Goal: Information Seeking & Learning: Find specific page/section

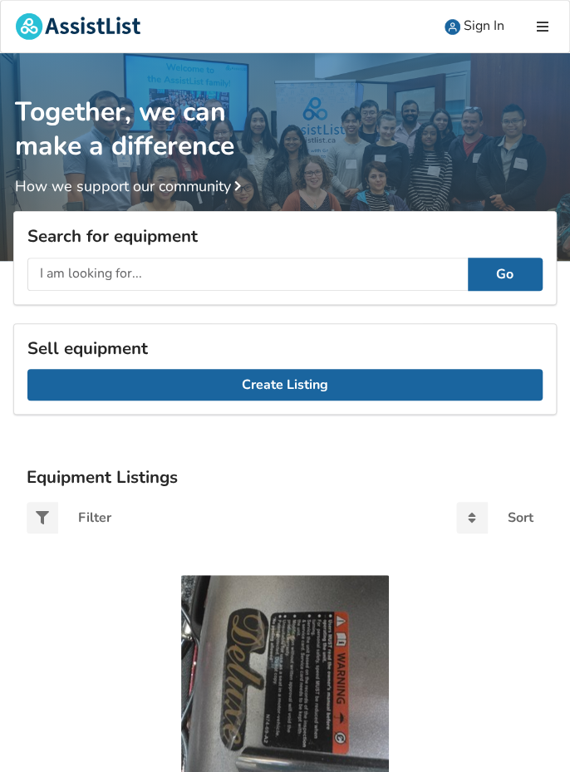
click at [55, 274] on input "text" at bounding box center [247, 274] width 441 height 33
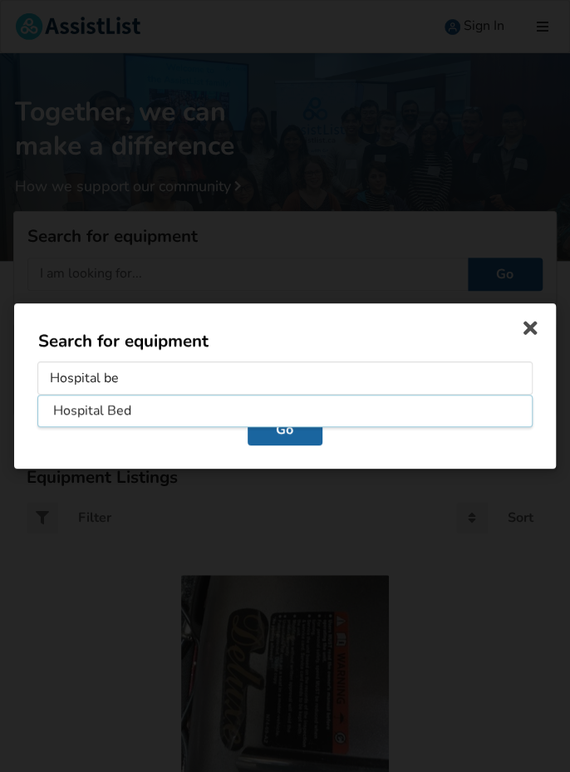
type input "Hospital bed"
click button "Go" at bounding box center [285, 430] width 75 height 32
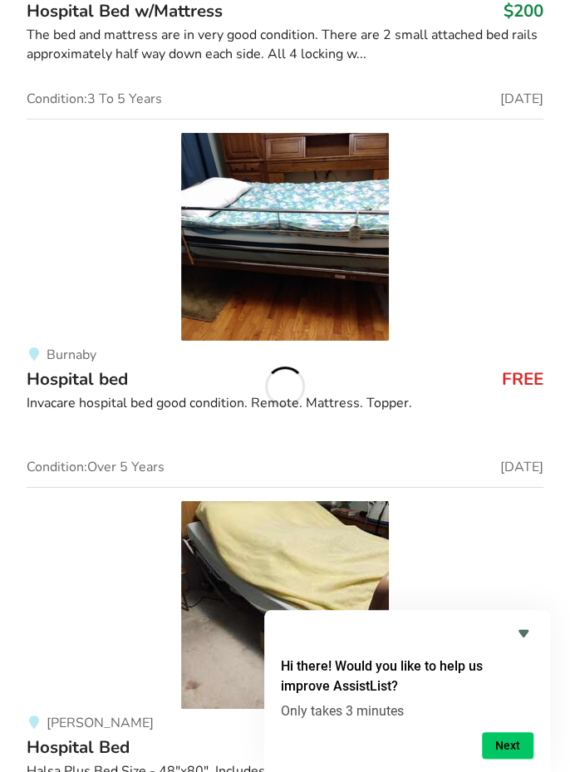
scroll to position [3590, 0]
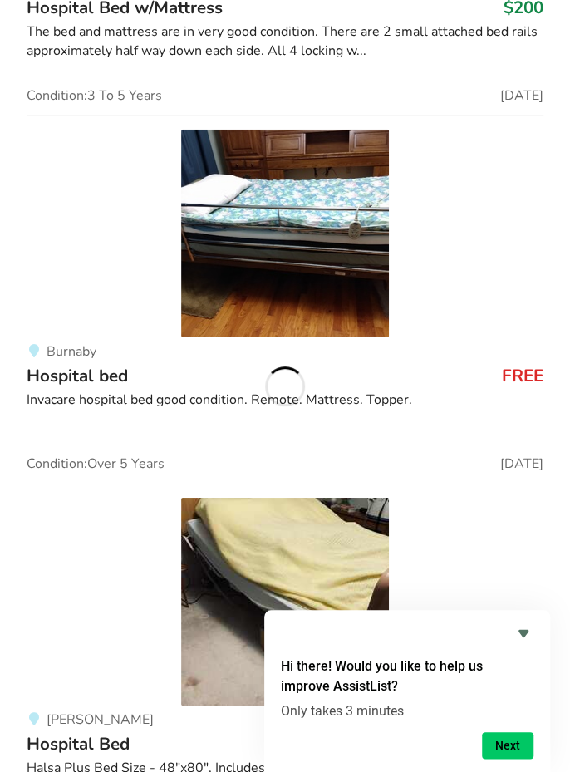
click at [525, 638] on icon "Hide survey" at bounding box center [524, 633] width 10 height 7
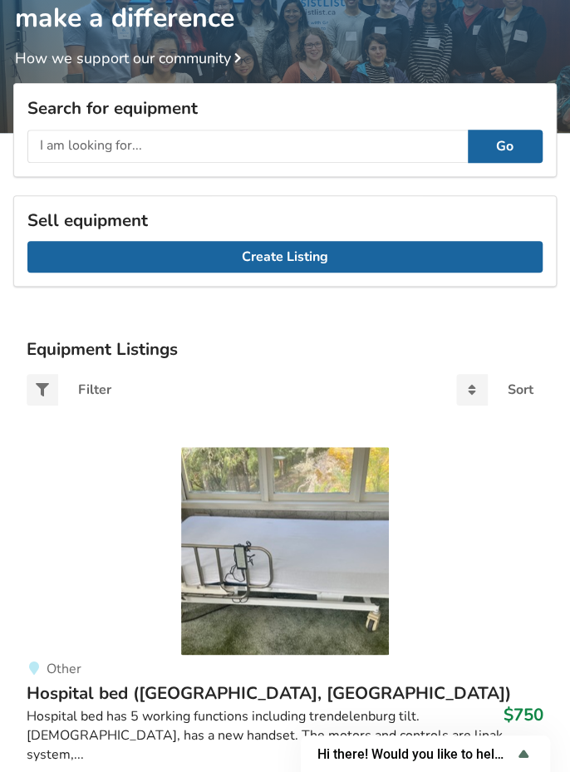
scroll to position [127, 0]
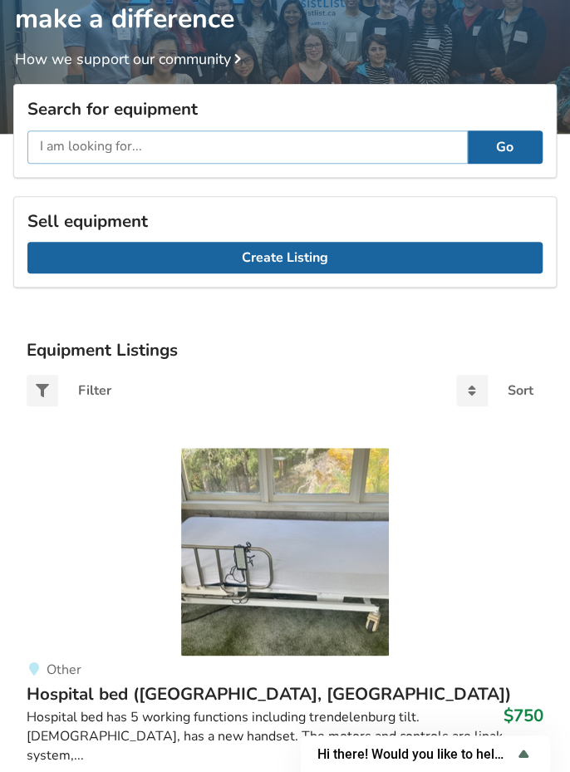
click at [87, 140] on input "text" at bounding box center [247, 147] width 441 height 33
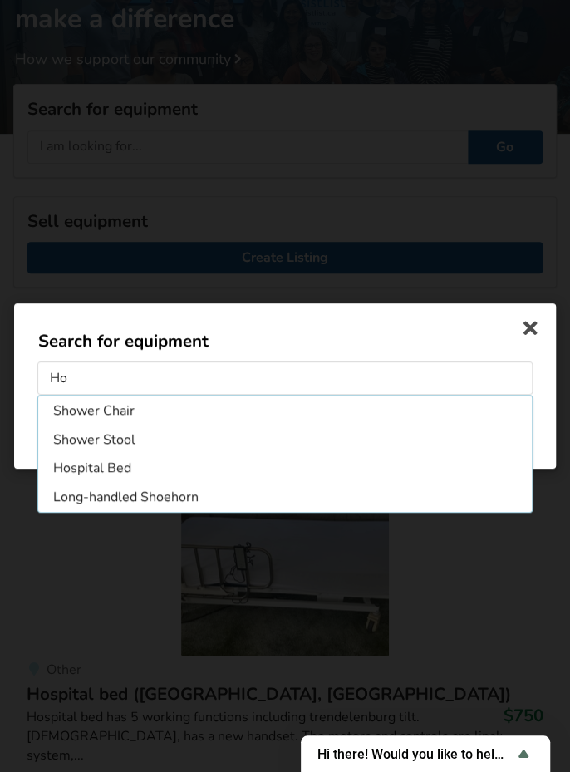
type input "H"
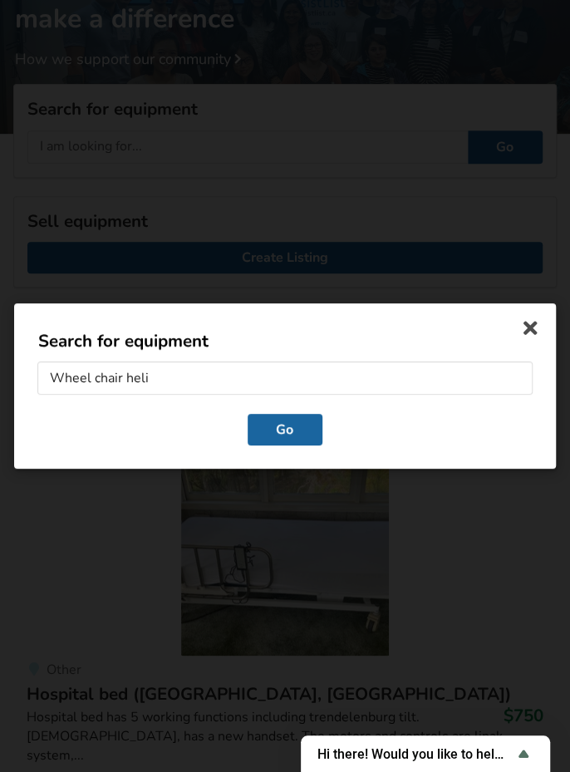
type input "Wheel chair helio"
click button "Go" at bounding box center [285, 430] width 75 height 32
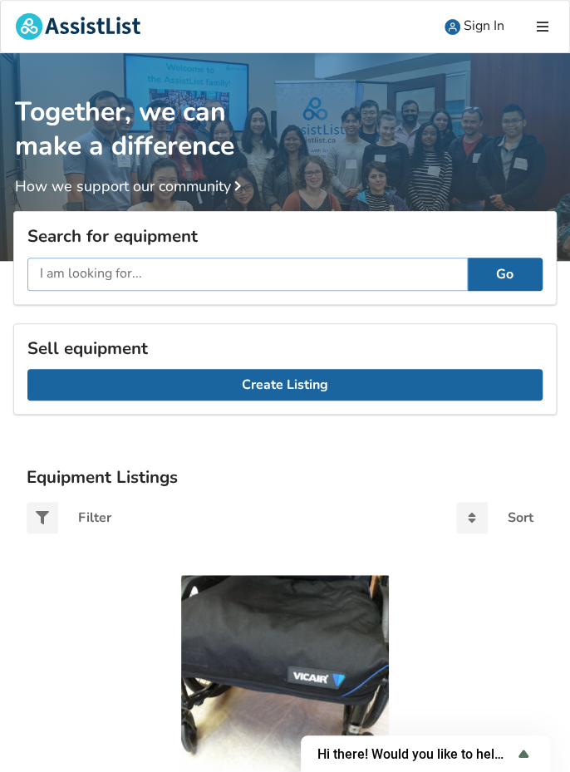
click at [150, 271] on input "text" at bounding box center [247, 274] width 441 height 33
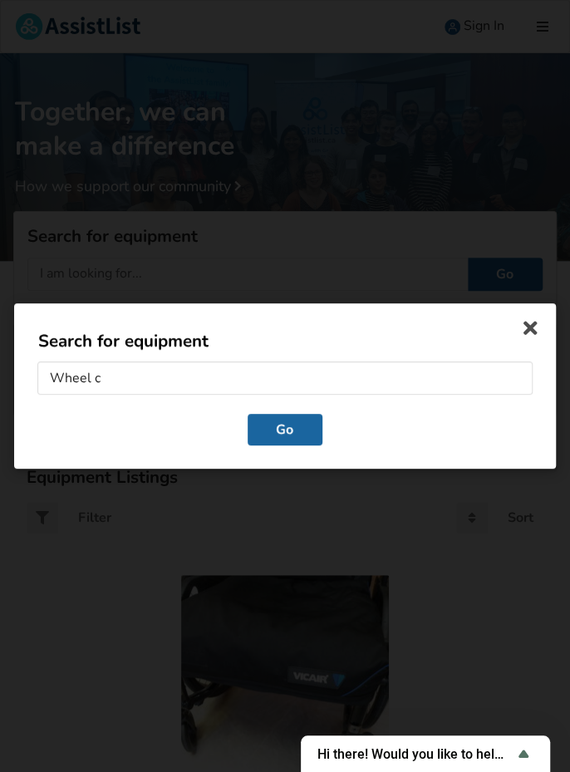
type input "Wheel"
type input "Bed pole"
click button "Go" at bounding box center [285, 430] width 75 height 32
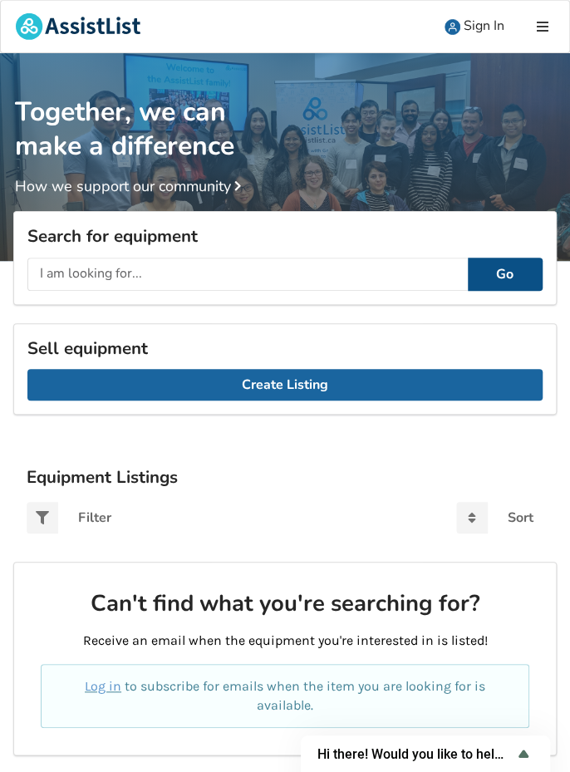
click at [504, 274] on button "Go" at bounding box center [505, 274] width 75 height 33
click at [499, 274] on button "Go" at bounding box center [505, 274] width 75 height 33
